Goal: Transaction & Acquisition: Book appointment/travel/reservation

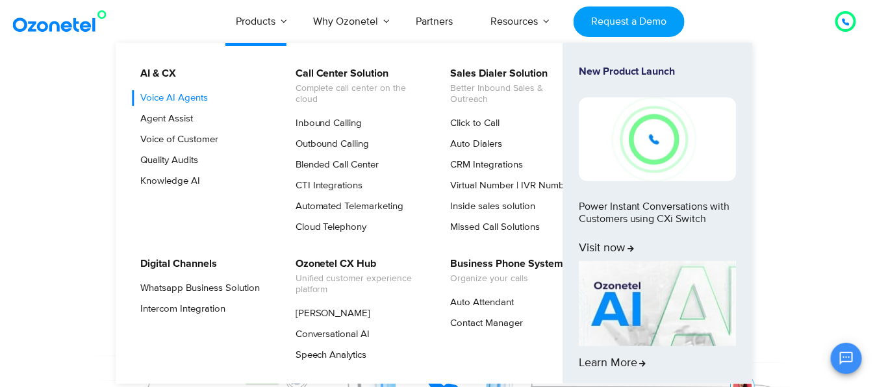
click at [206, 96] on link "Voice AI Agents" at bounding box center [172, 98] width 78 height 16
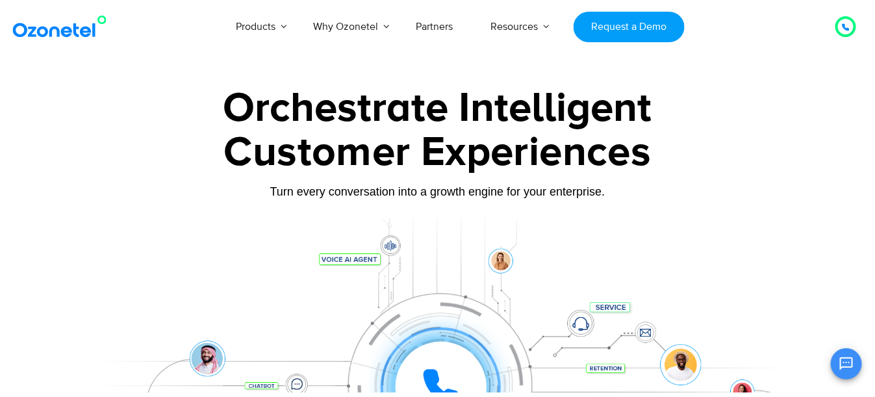
scroll to position [205, 0]
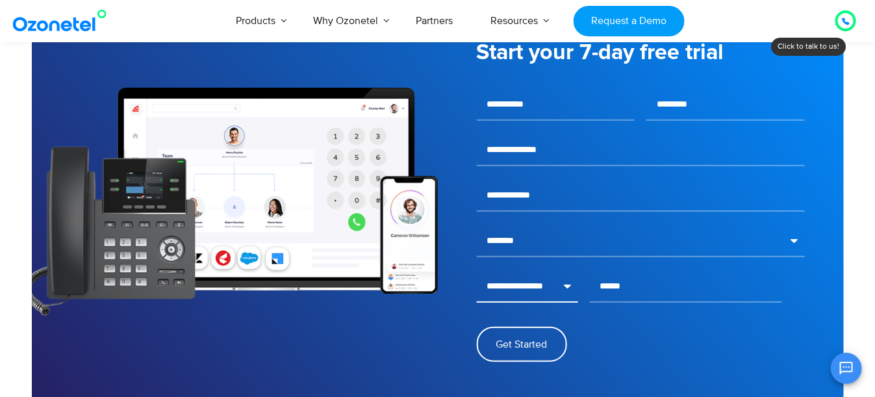
scroll to position [1810, 0]
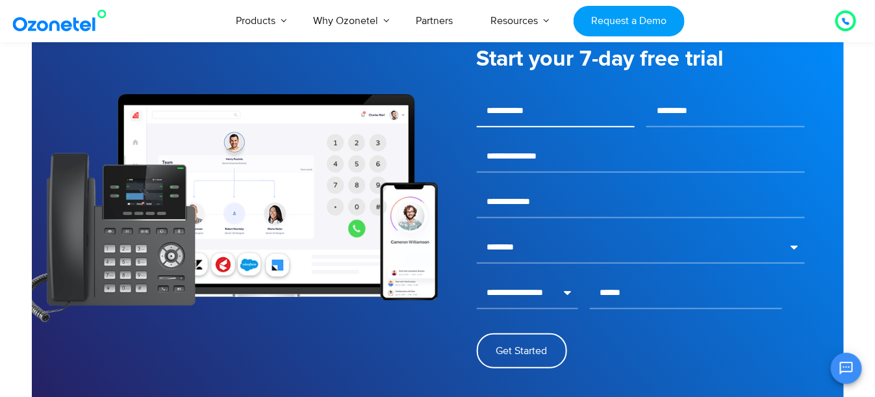
click at [560, 116] on input "text" at bounding box center [556, 111] width 159 height 32
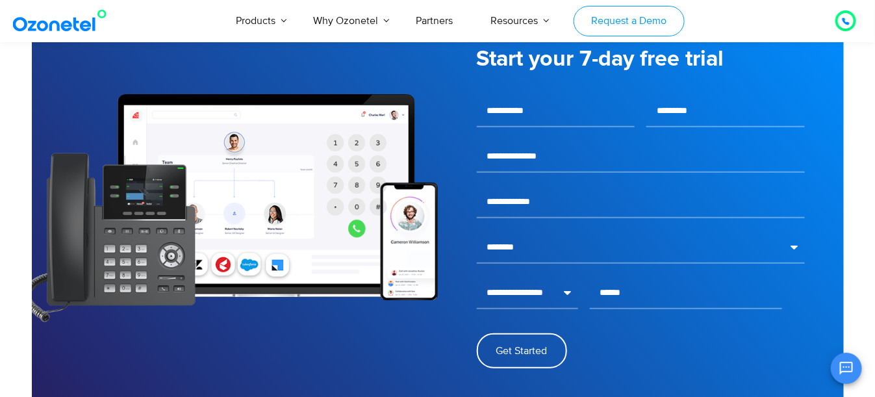
click at [619, 10] on link "Request a Demo" at bounding box center [629, 21] width 111 height 31
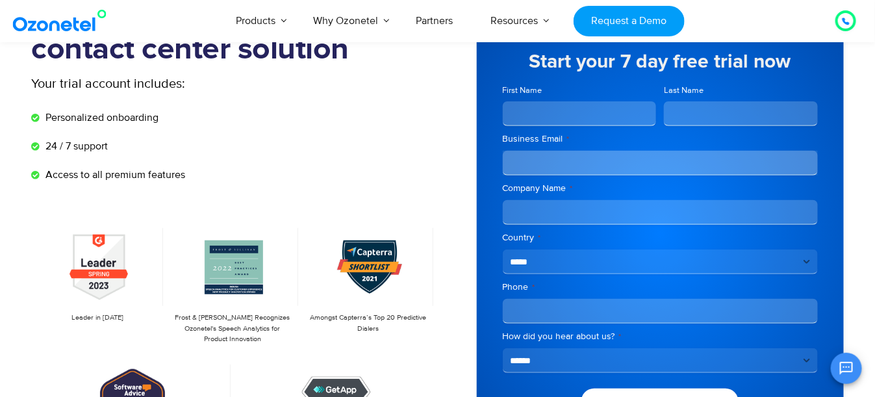
scroll to position [110, 0]
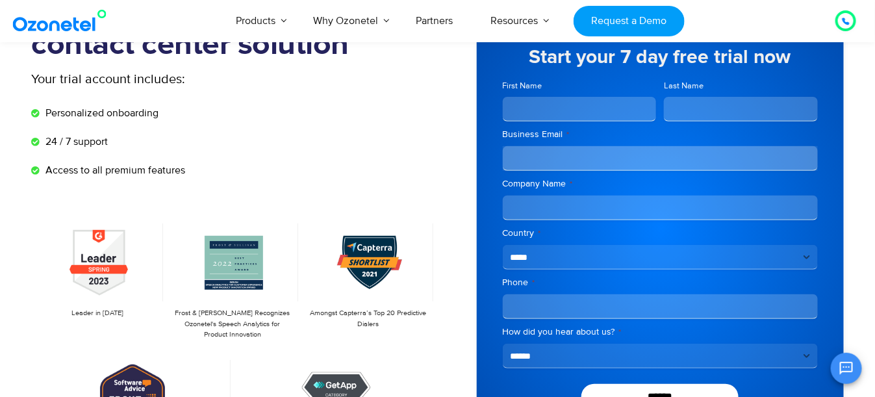
click at [596, 107] on input "First Name" at bounding box center [580, 109] width 154 height 25
